Goal: Transaction & Acquisition: Purchase product/service

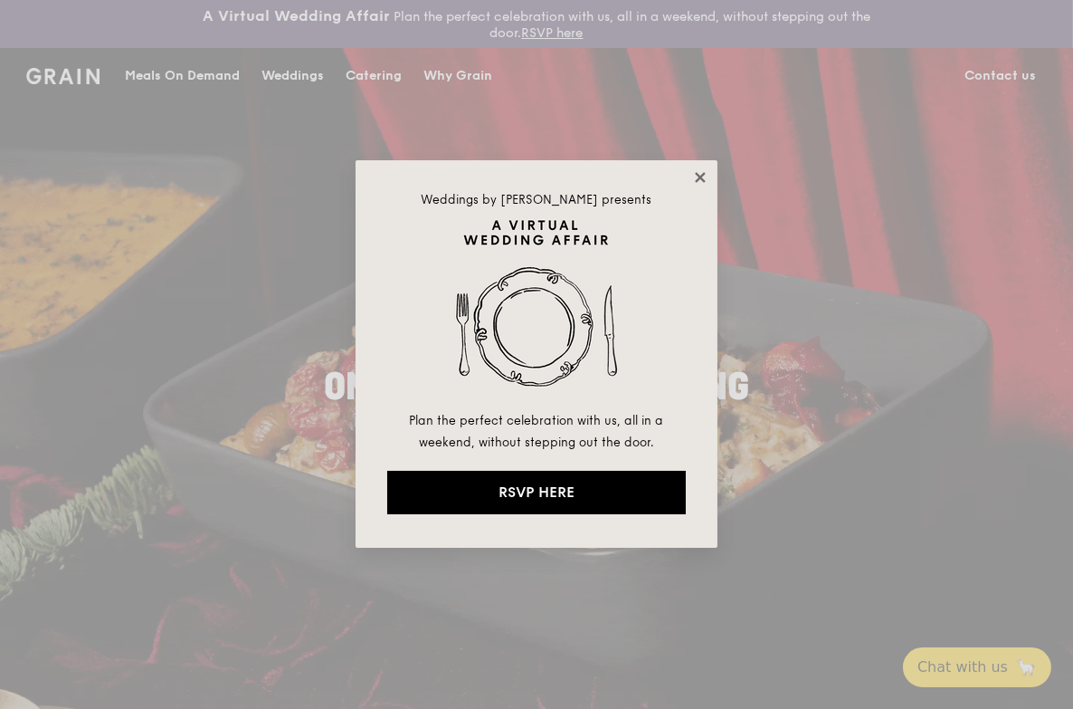
click at [692, 179] on icon at bounding box center [700, 177] width 16 height 16
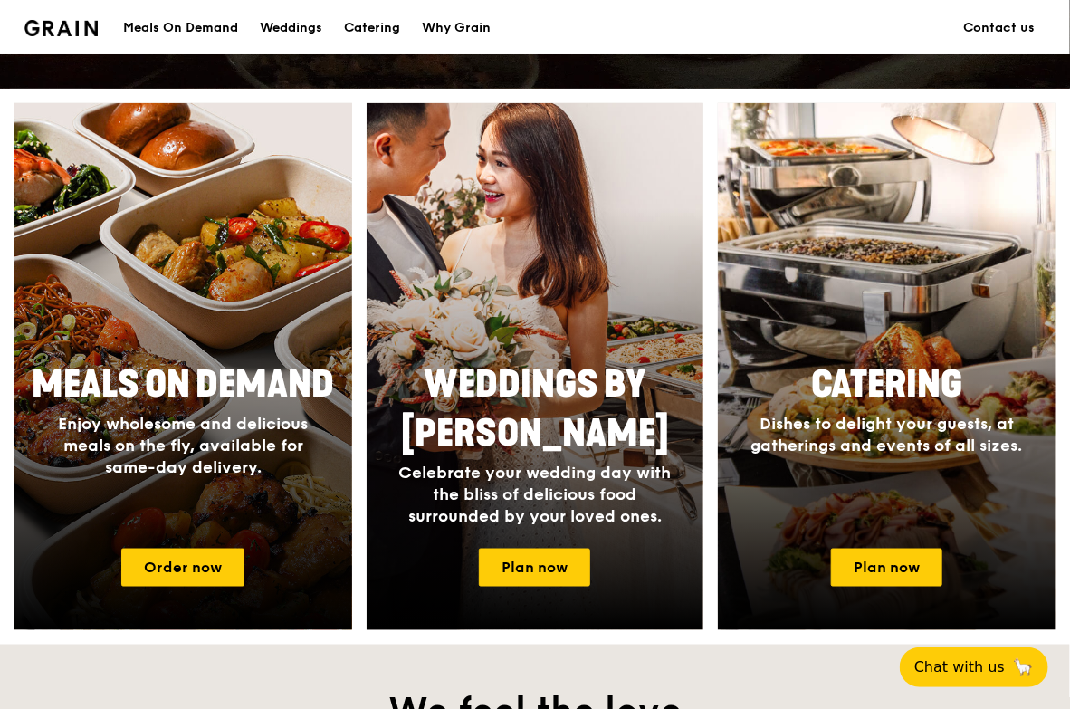
scroll to position [723, 0]
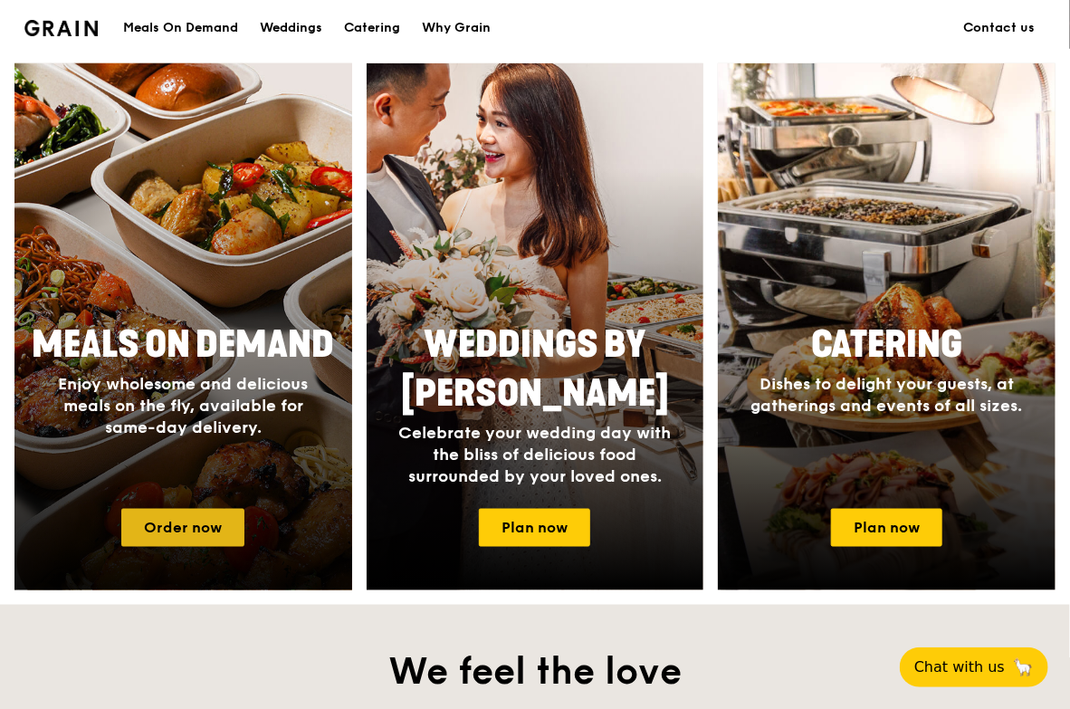
click at [187, 525] on link "Order now" at bounding box center [182, 528] width 123 height 38
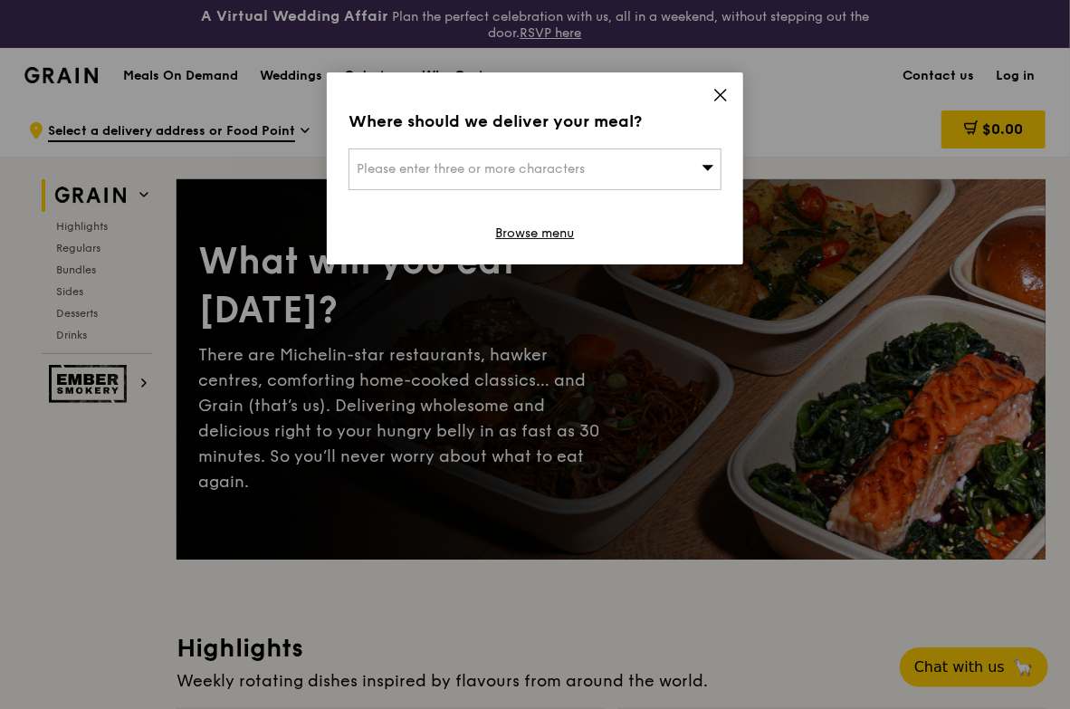
click at [550, 174] on span "Please enter three or more characters" at bounding box center [471, 168] width 228 height 15
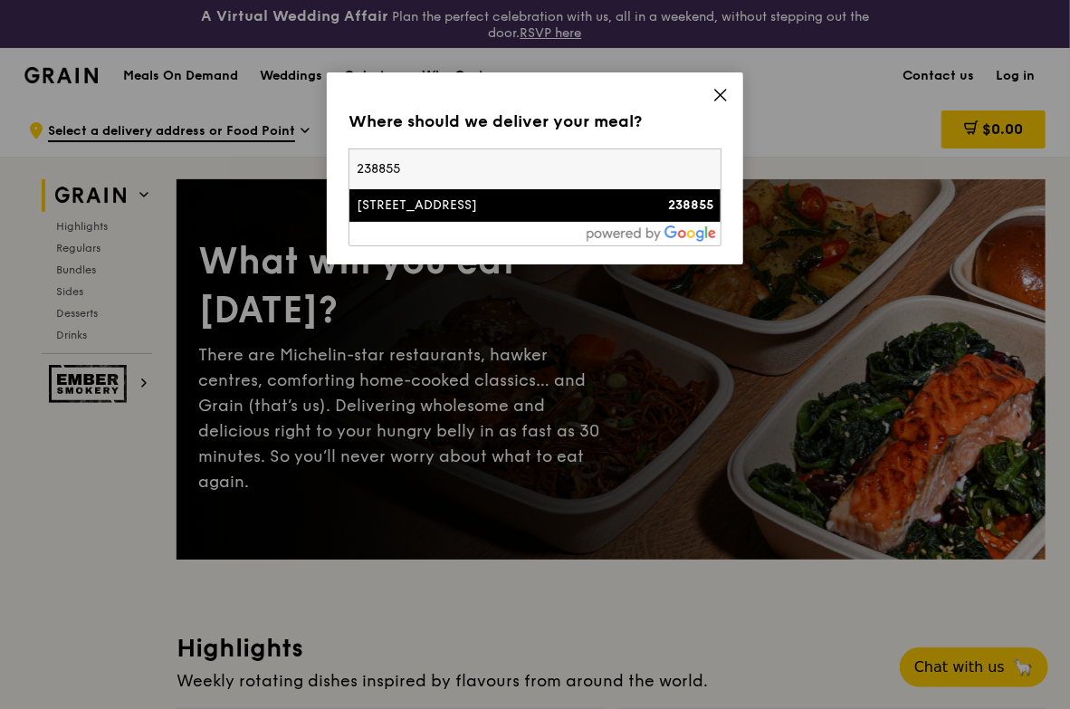
type input "238855"
click at [524, 214] on div "[STREET_ADDRESS]" at bounding box center [491, 205] width 268 height 18
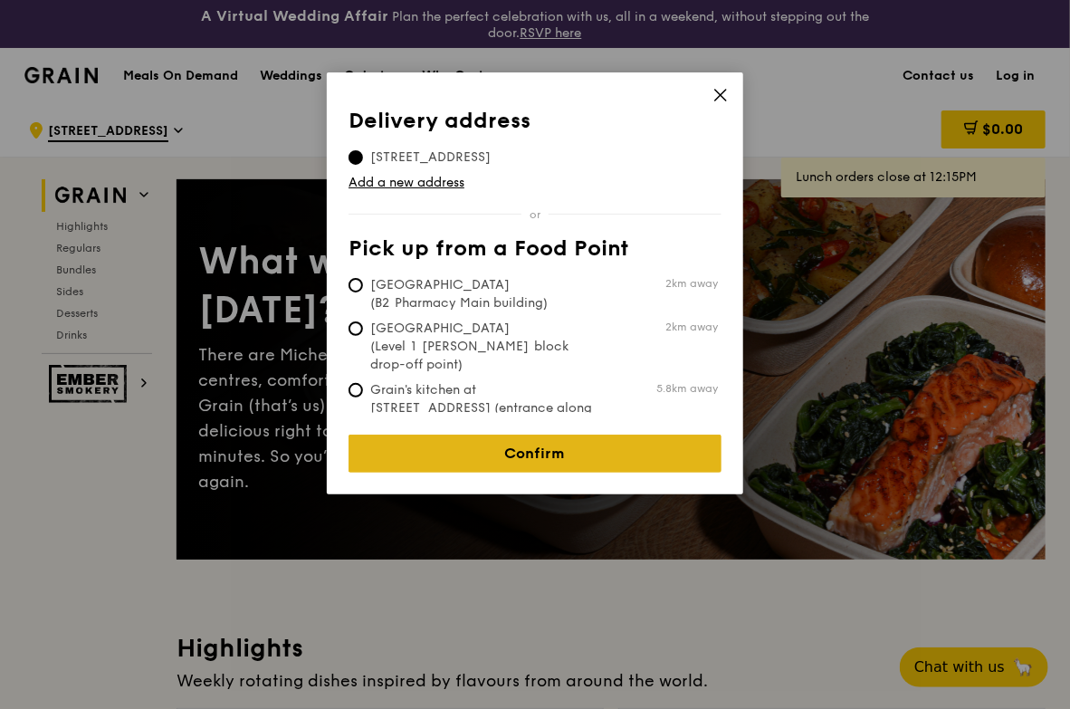
click at [613, 443] on link "Confirm" at bounding box center [534, 453] width 373 height 38
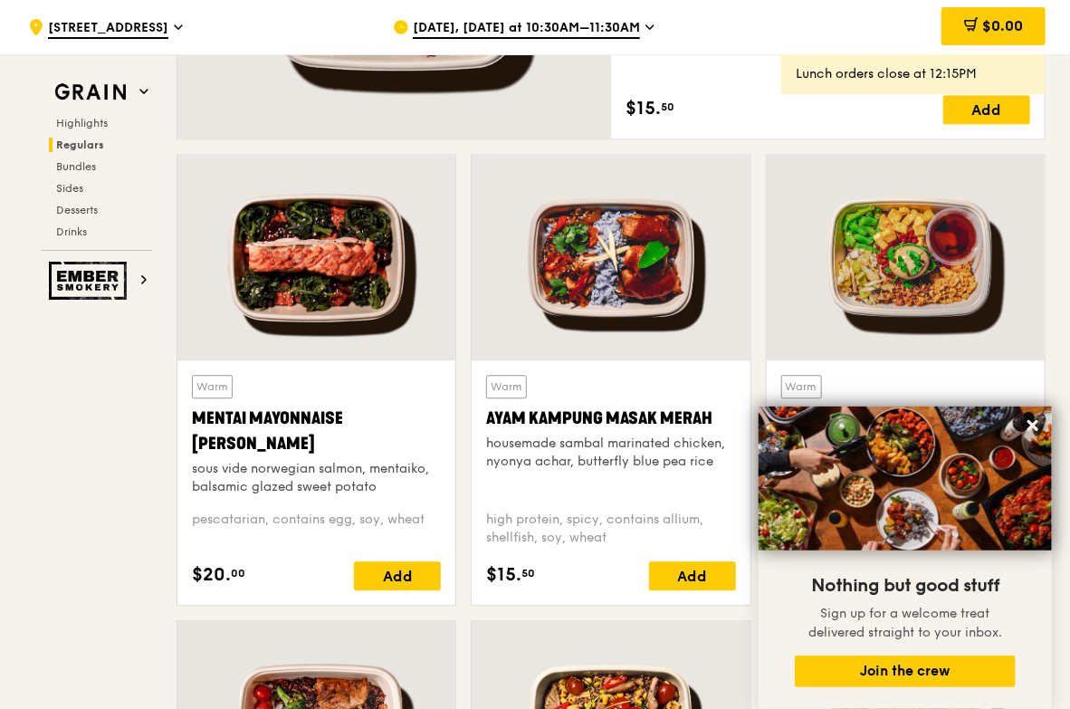
scroll to position [1628, 0]
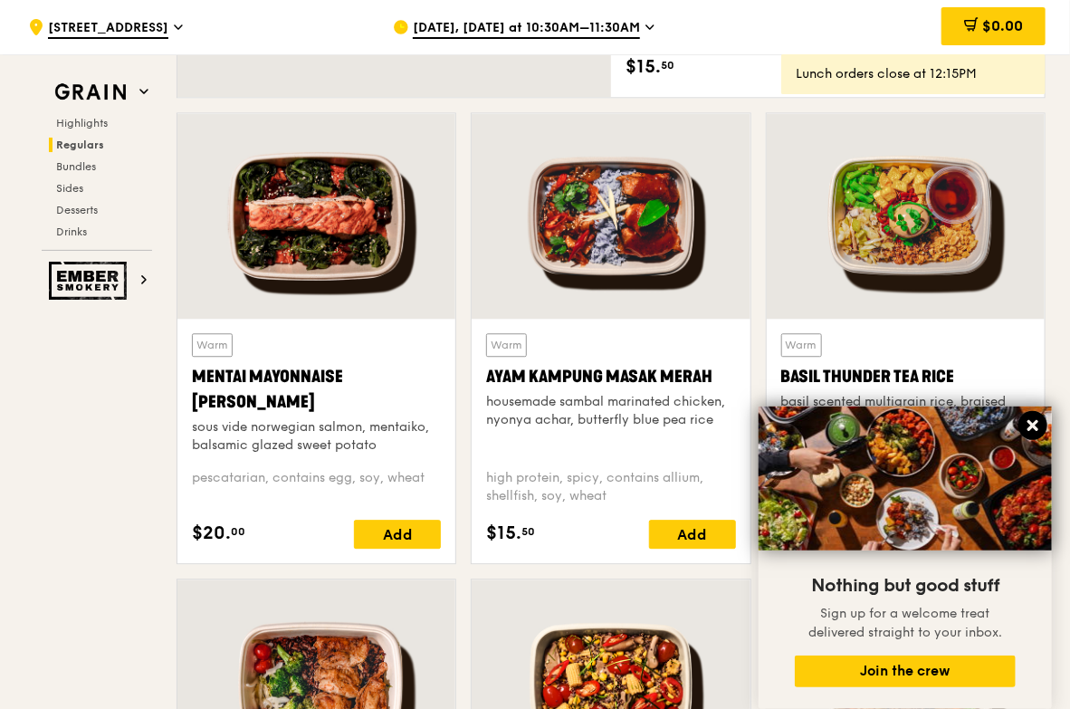
click at [1025, 414] on button at bounding box center [1032, 425] width 29 height 29
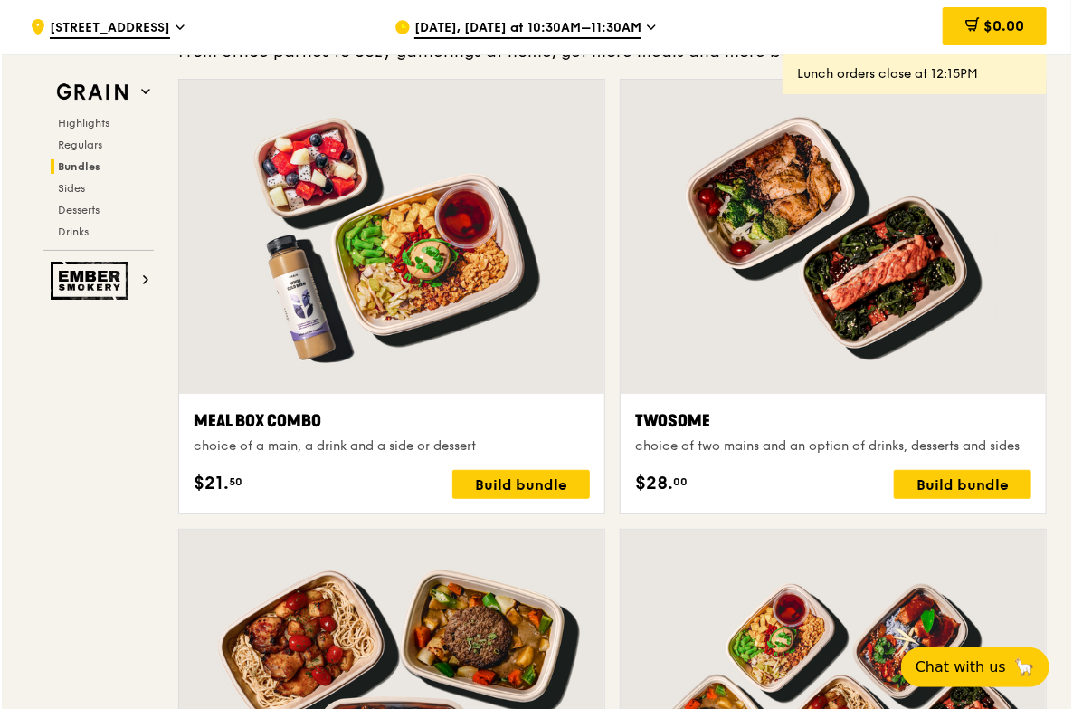
scroll to position [2715, 0]
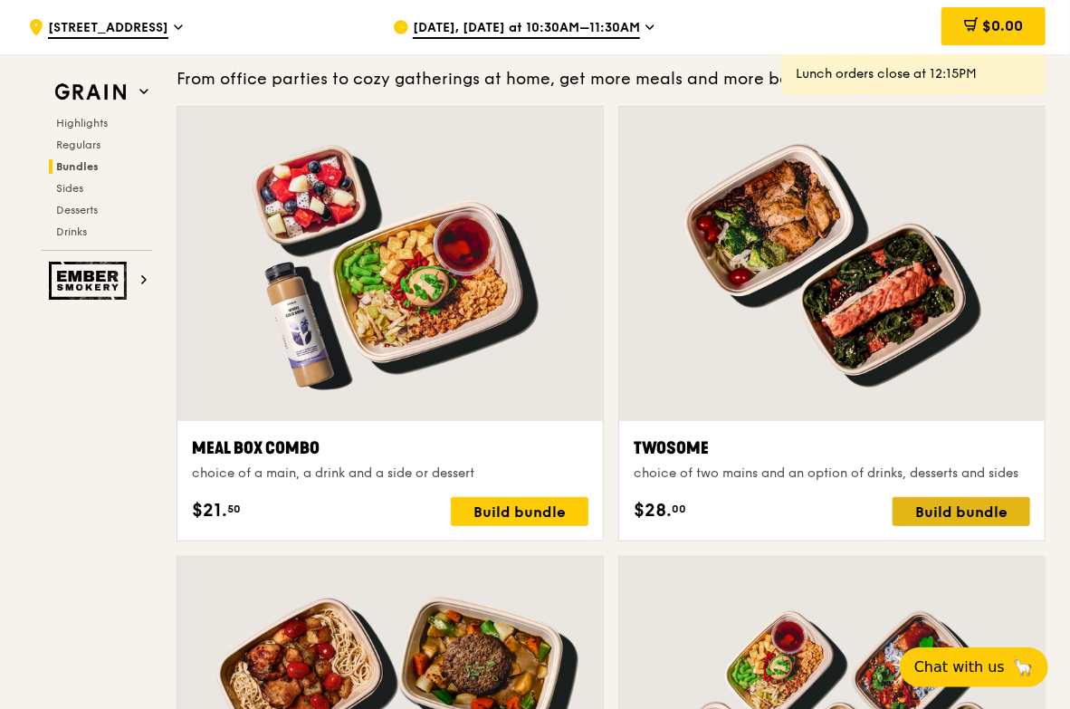
click at [940, 515] on div "Build bundle" at bounding box center [961, 511] width 138 height 29
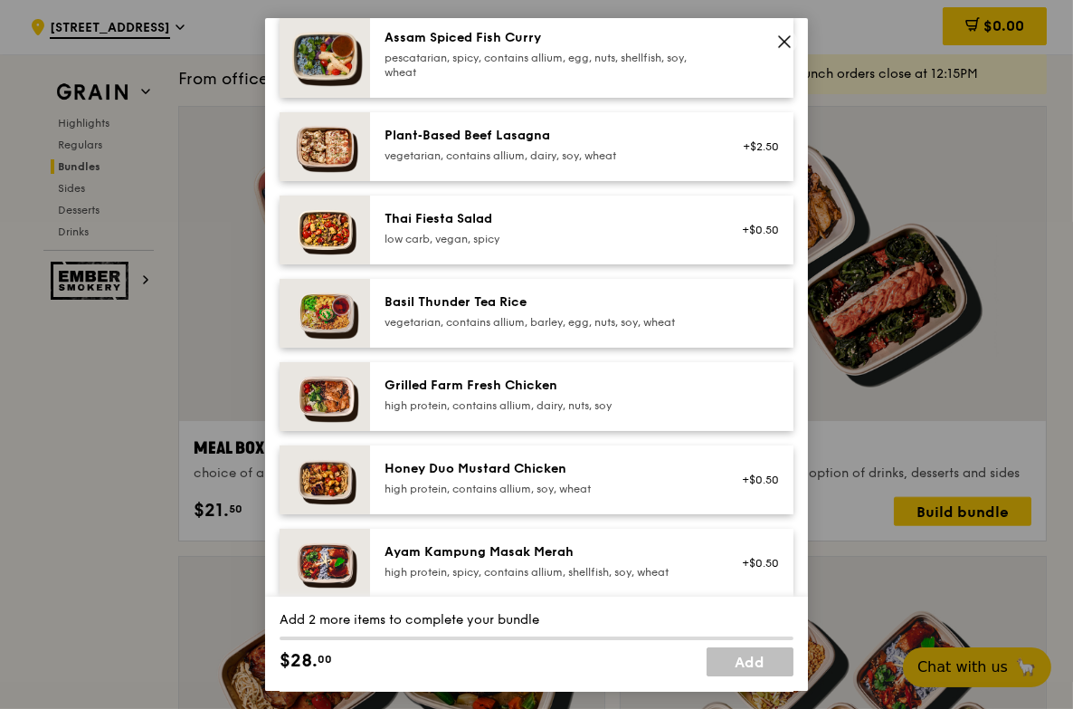
scroll to position [180, 0]
click at [564, 419] on div "Grilled Farm Fresh Chicken high protein, contains allium, dairy, nuts, soy" at bounding box center [581, 396] width 423 height 69
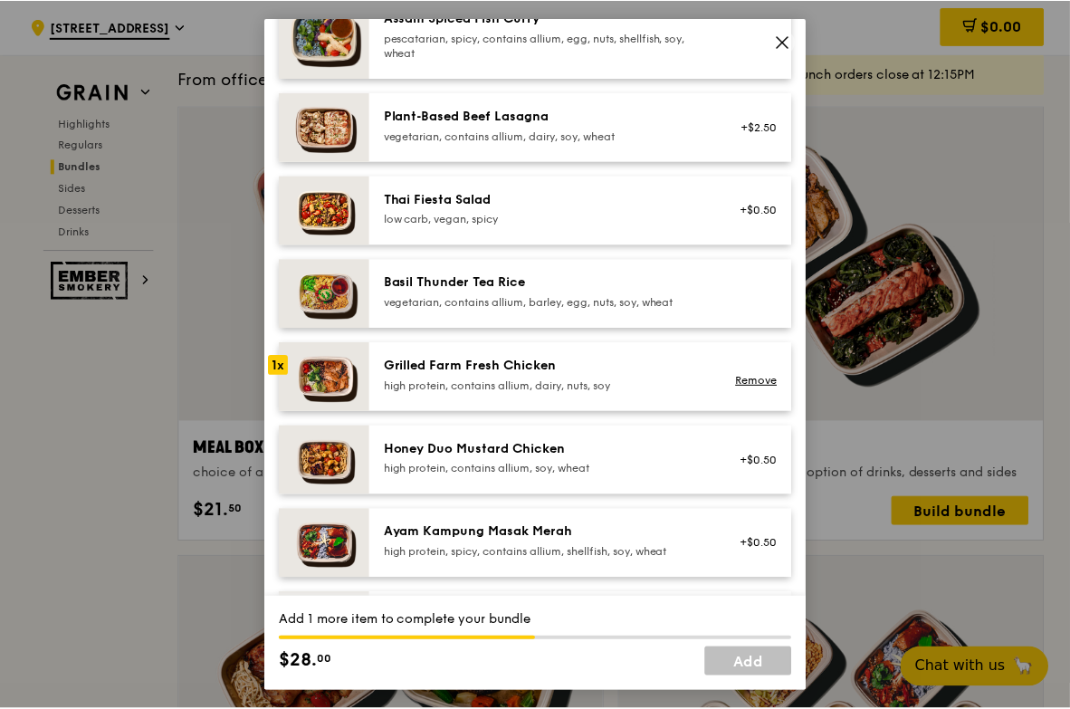
scroll to position [452, 0]
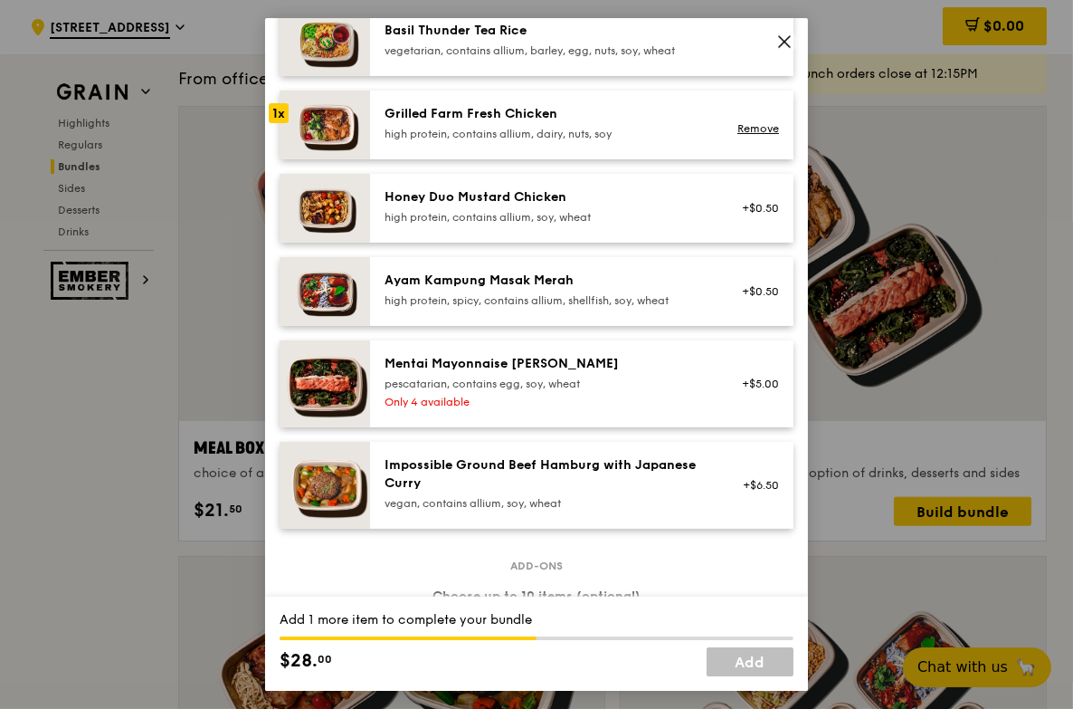
click at [532, 233] on div "Honey Duo Mustard Chicken high protein, contains allium, soy, wheat +$0.50" at bounding box center [581, 208] width 423 height 69
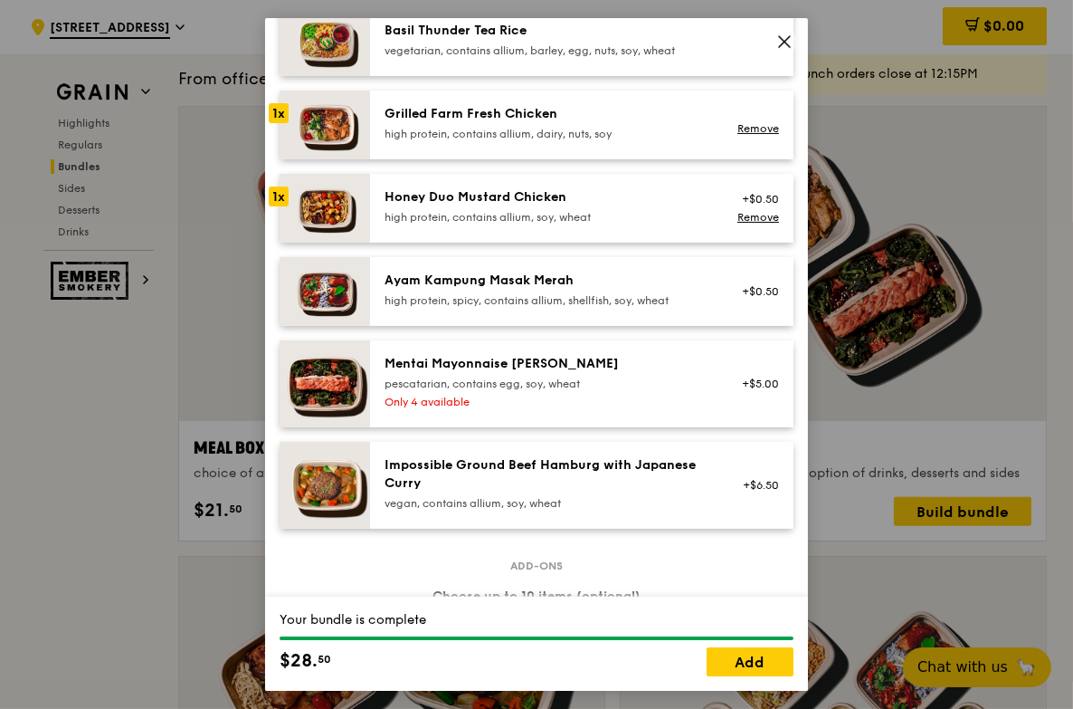
click at [353, 206] on img at bounding box center [325, 208] width 90 height 69
click at [792, 667] on link "Add" at bounding box center [750, 661] width 87 height 29
